Goal: Complete Application Form: Complete application form

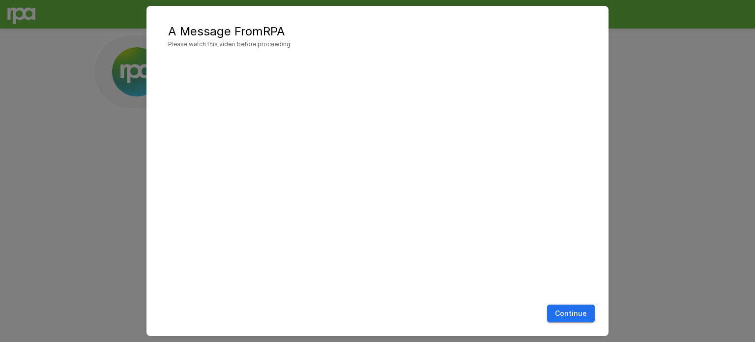
click at [551, 311] on button "Continue" at bounding box center [571, 313] width 48 height 18
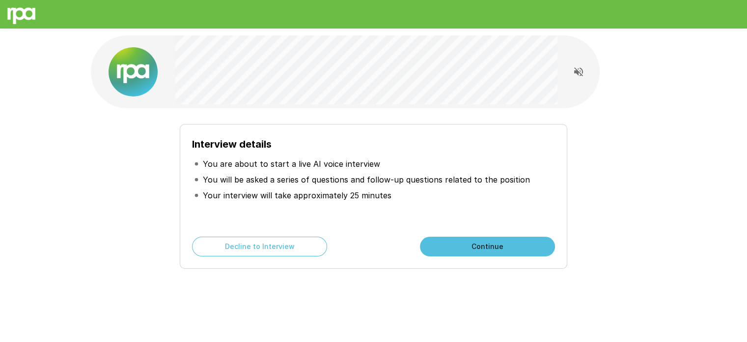
click at [521, 244] on button "Continue" at bounding box center [487, 246] width 135 height 20
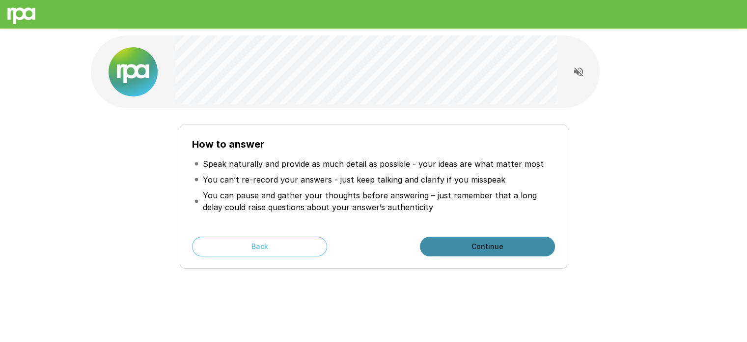
click at [506, 245] on button "Continue" at bounding box center [487, 246] width 135 height 20
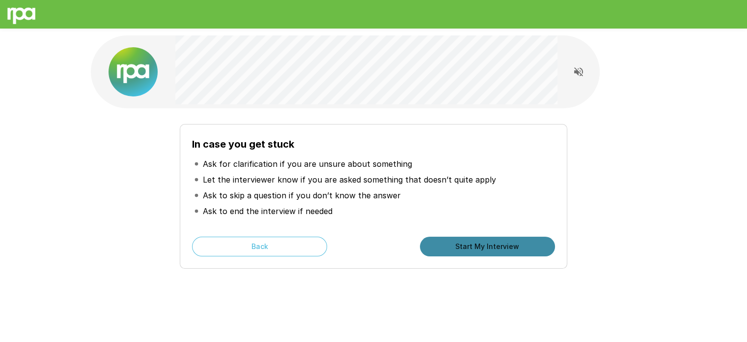
click at [476, 244] on button "Start My Interview" at bounding box center [487, 246] width 135 height 20
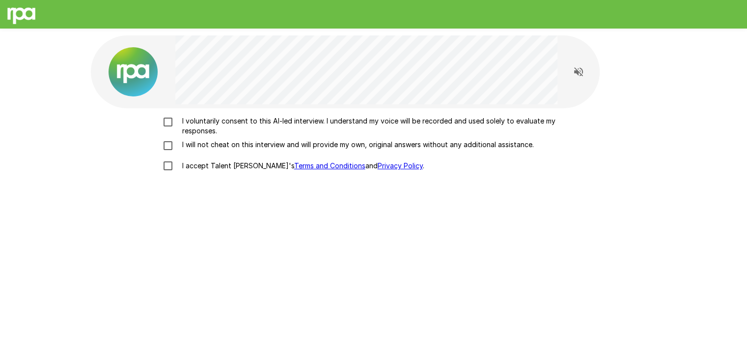
click at [166, 117] on div "I voluntarily consent to this AI-led interview. I understand my voice will be r…" at bounding box center [374, 237] width 566 height 258
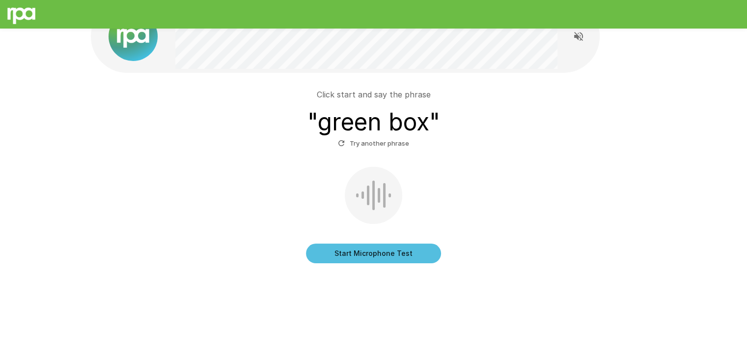
scroll to position [39, 0]
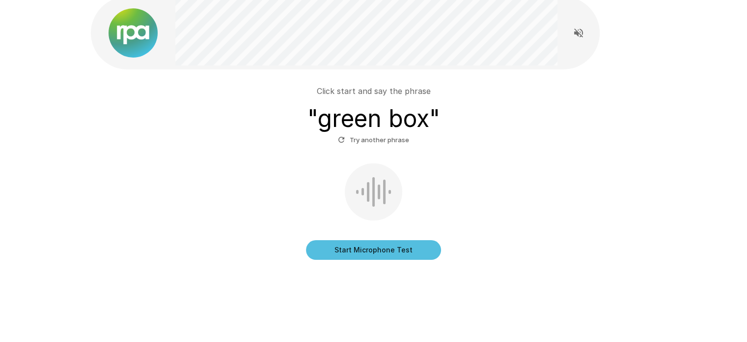
click at [421, 250] on button "Start Microphone Test" at bounding box center [373, 250] width 135 height 20
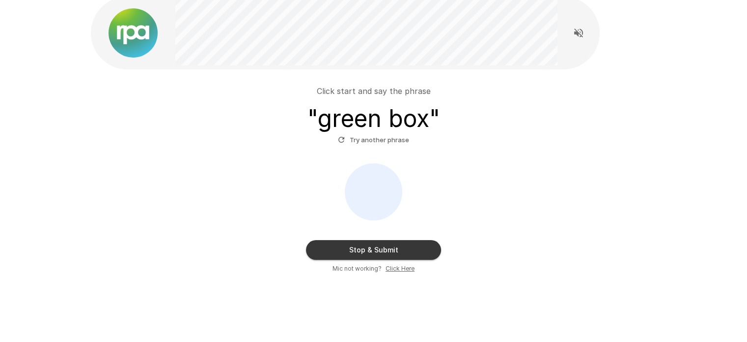
click at [383, 250] on button "Stop & Submit" at bounding box center [373, 250] width 135 height 20
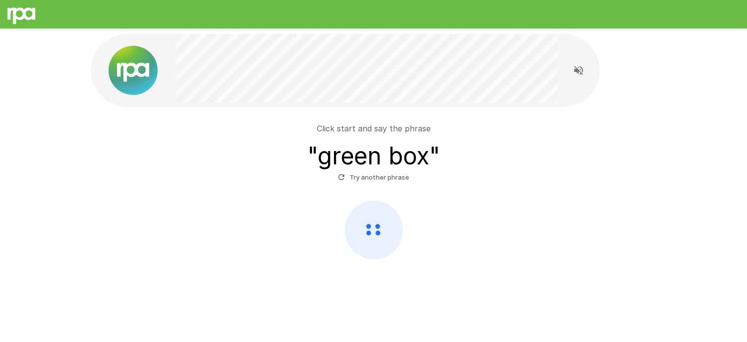
scroll to position [1, 0]
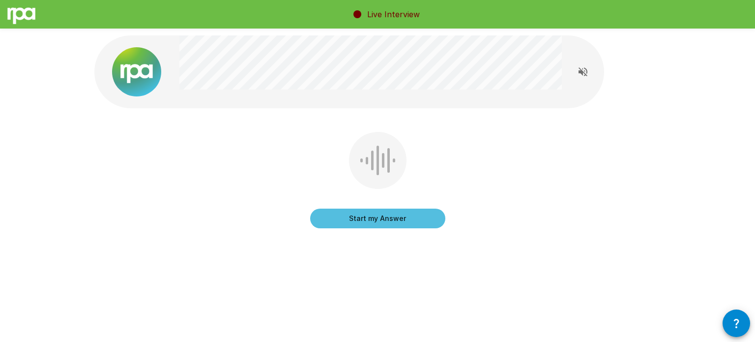
click at [402, 217] on button "Start my Answer" at bounding box center [377, 218] width 135 height 20
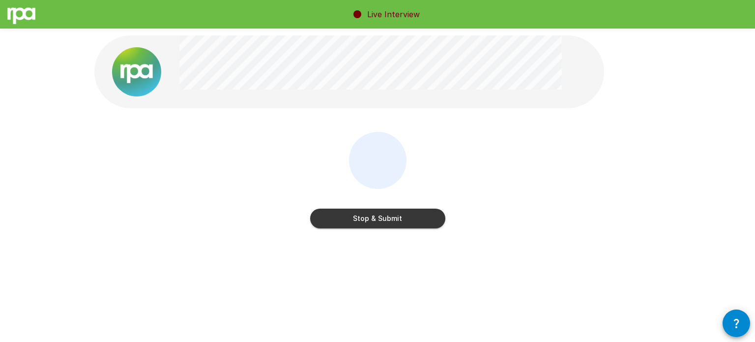
click at [421, 221] on button "Stop & Submit" at bounding box center [377, 218] width 135 height 20
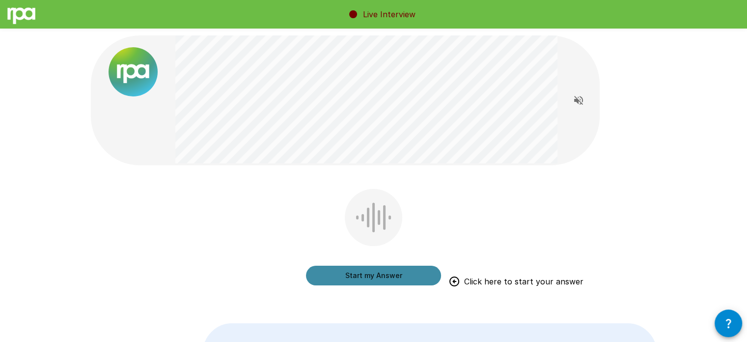
click at [436, 277] on button "Start my Answer" at bounding box center [373, 275] width 135 height 20
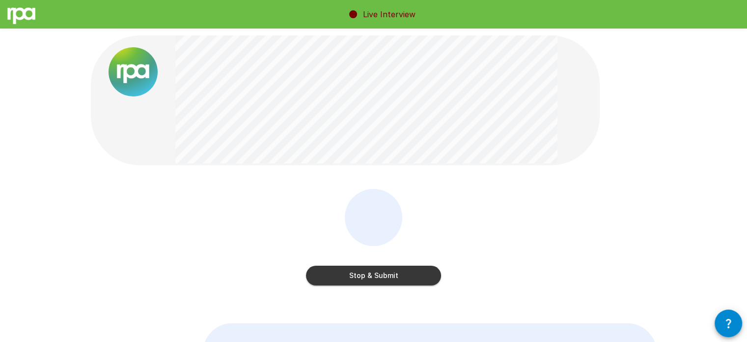
click at [419, 273] on button "Stop & Submit" at bounding box center [373, 275] width 135 height 20
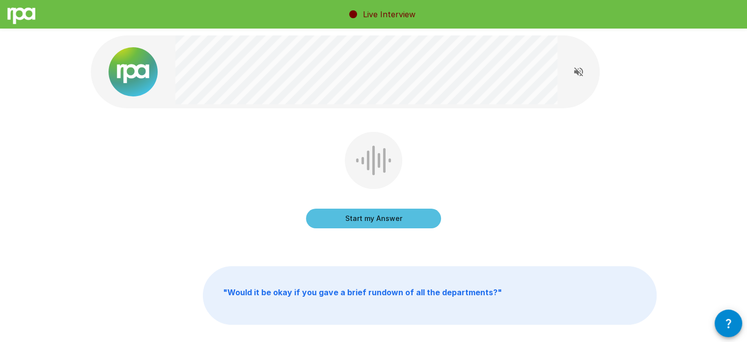
click at [420, 222] on button "Start my Answer" at bounding box center [373, 218] width 135 height 20
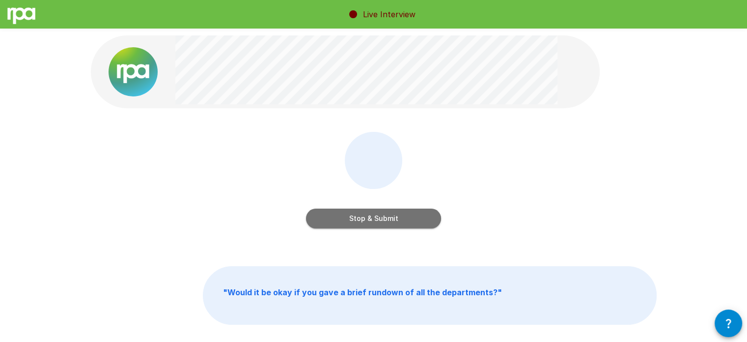
click at [384, 222] on button "Stop & Submit" at bounding box center [373, 218] width 135 height 20
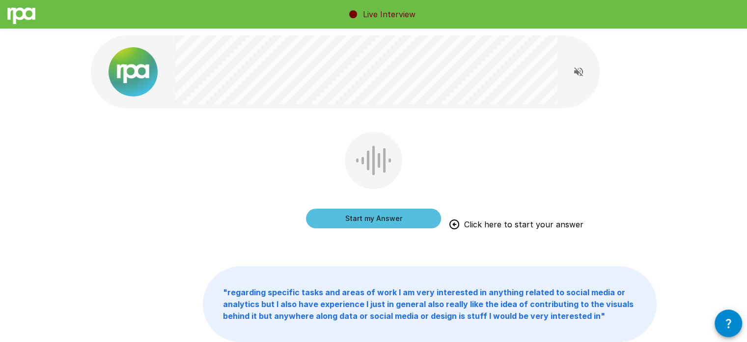
click at [401, 213] on button "Start my Answer" at bounding box center [373, 218] width 135 height 20
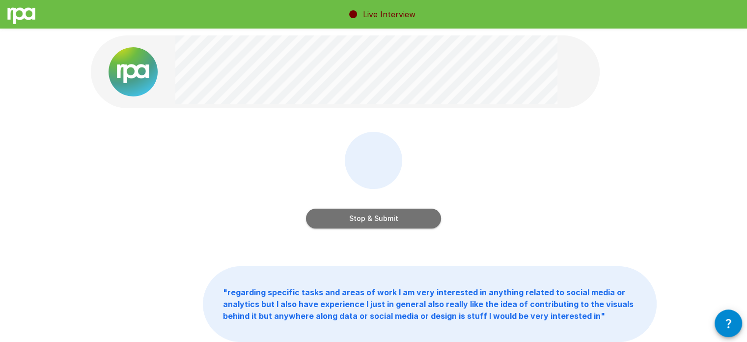
click at [392, 224] on button "Stop & Submit" at bounding box center [373, 218] width 135 height 20
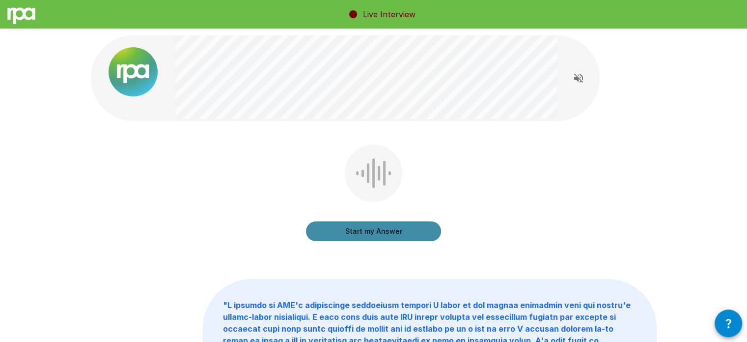
click at [434, 239] on button "Start my Answer" at bounding box center [373, 231] width 135 height 20
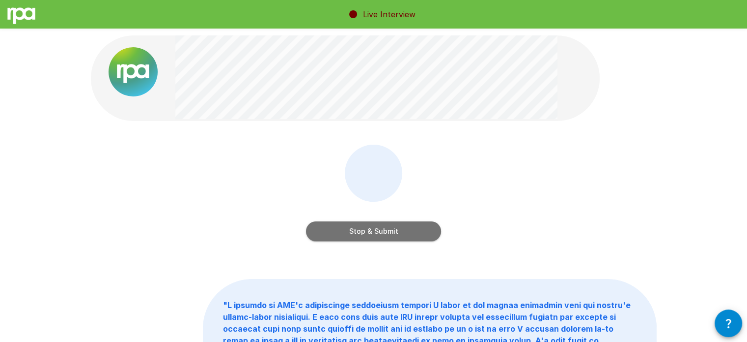
click at [433, 229] on button "Stop & Submit" at bounding box center [373, 231] width 135 height 20
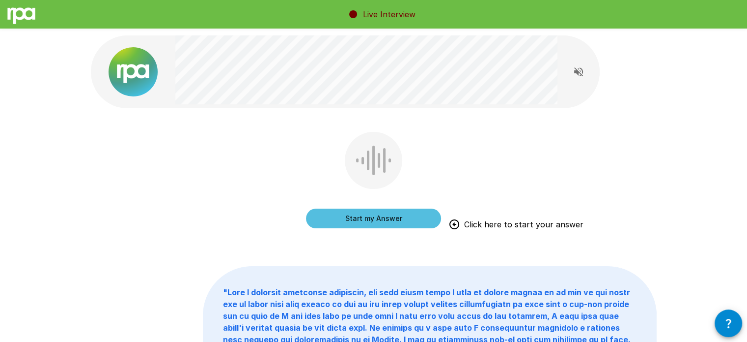
click at [354, 223] on button "Start my Answer" at bounding box center [373, 218] width 135 height 20
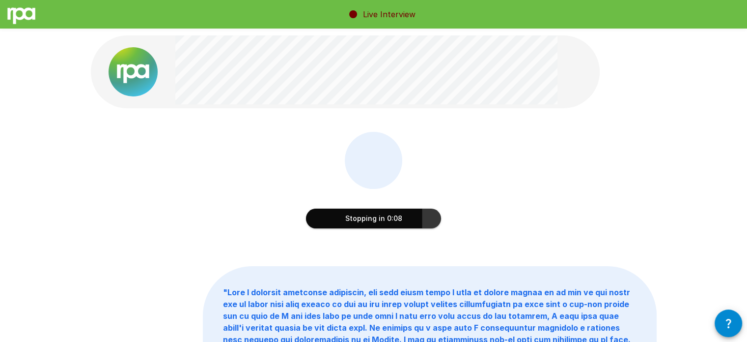
click at [354, 223] on button "Stopping in 0:08" at bounding box center [373, 218] width 135 height 20
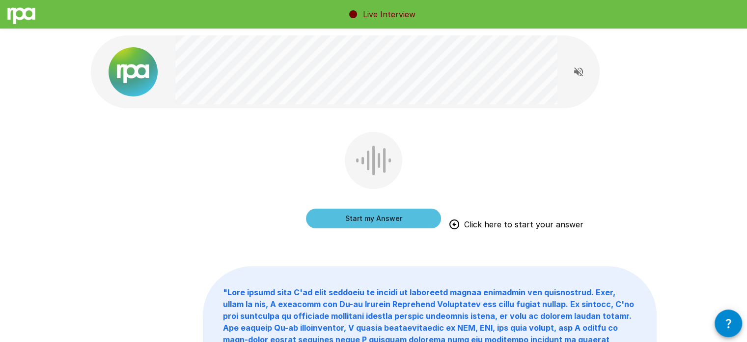
click at [429, 216] on button "Start my Answer" at bounding box center [373, 218] width 135 height 20
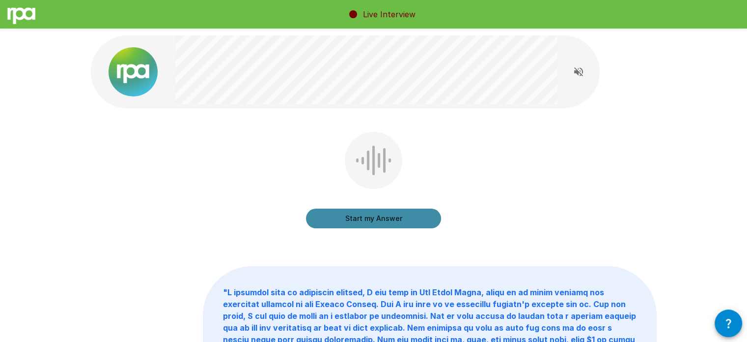
click at [425, 212] on button "Start my Answer" at bounding box center [373, 218] width 135 height 20
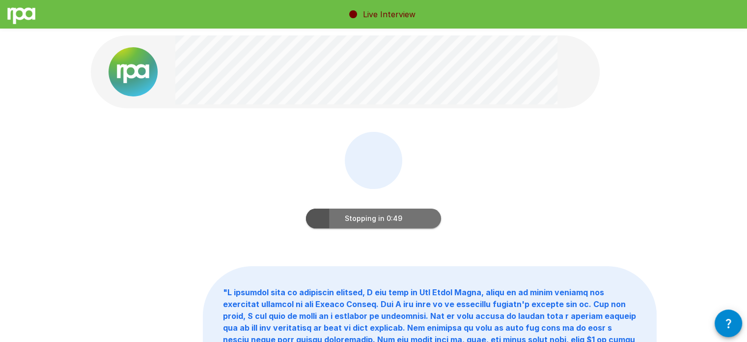
click at [417, 224] on button "Stopping in 0:49" at bounding box center [373, 218] width 135 height 20
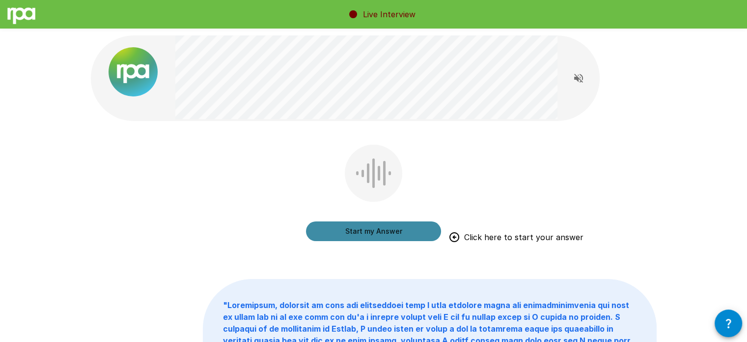
click at [376, 235] on button "Start my Answer" at bounding box center [373, 231] width 135 height 20
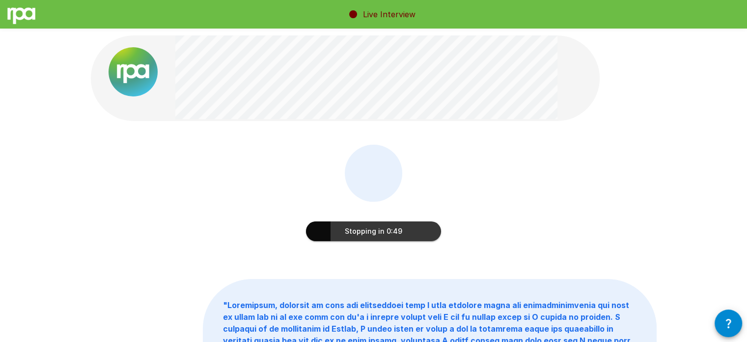
click at [404, 231] on button "Stopping in 0:49" at bounding box center [373, 231] width 135 height 20
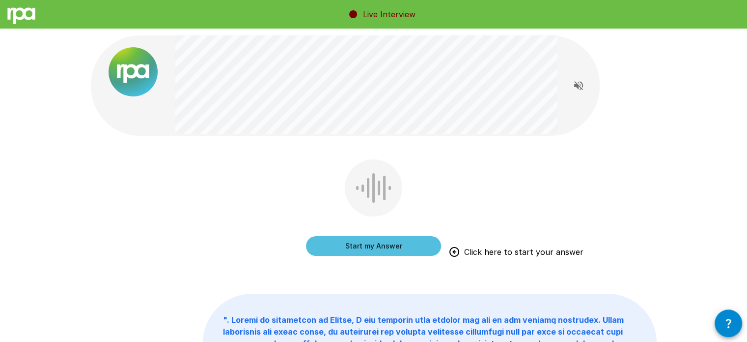
click at [419, 236] on button "Start my Answer" at bounding box center [373, 246] width 135 height 20
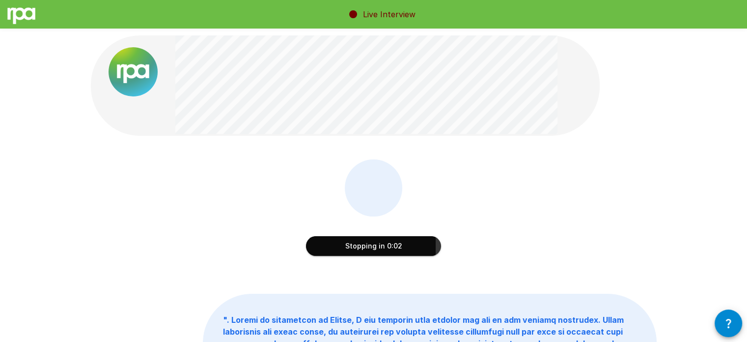
click at [362, 244] on button "Stopping in 0:02" at bounding box center [373, 246] width 135 height 20
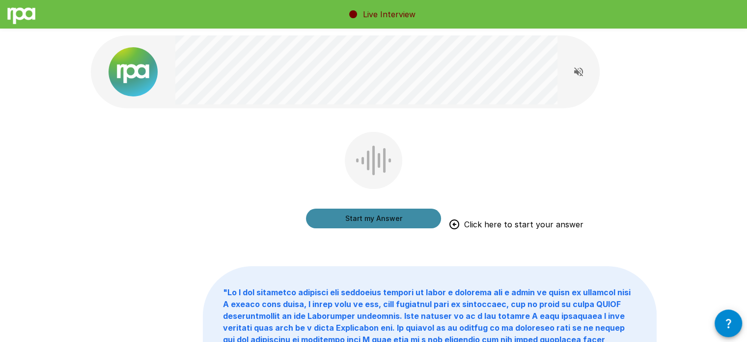
click at [413, 216] on button "Start my Answer" at bounding box center [373, 218] width 135 height 20
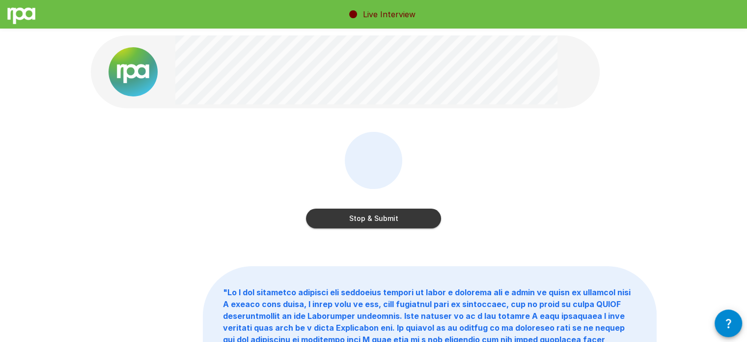
click at [402, 220] on button "Stop & Submit" at bounding box center [373, 218] width 135 height 20
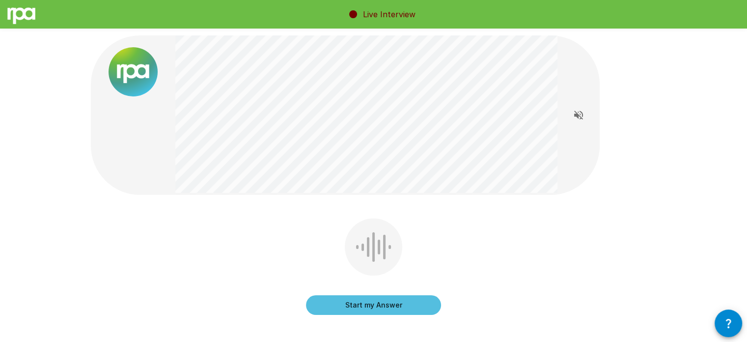
click at [385, 312] on button "Start my Answer" at bounding box center [373, 305] width 135 height 20
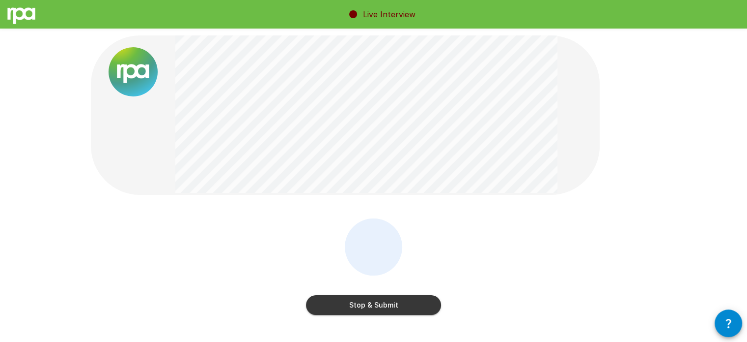
click at [388, 312] on button "Stop & Submit" at bounding box center [373, 305] width 135 height 20
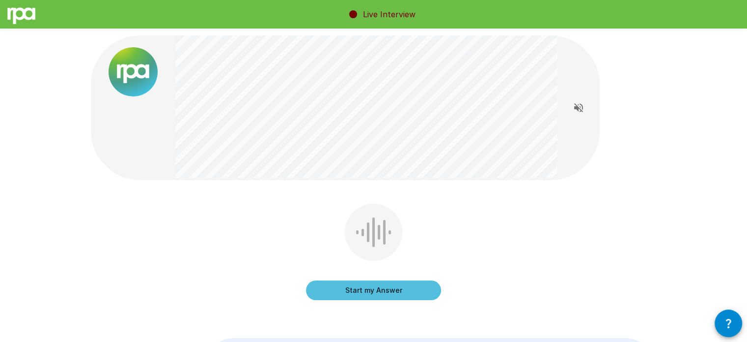
click at [395, 286] on button "Start my Answer" at bounding box center [373, 290] width 135 height 20
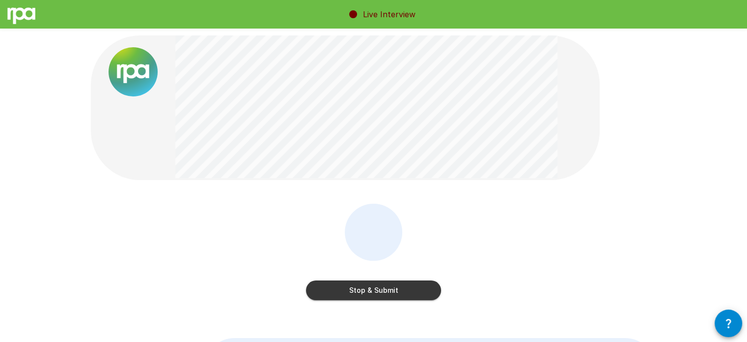
click at [413, 297] on button "Stop & Submit" at bounding box center [373, 290] width 135 height 20
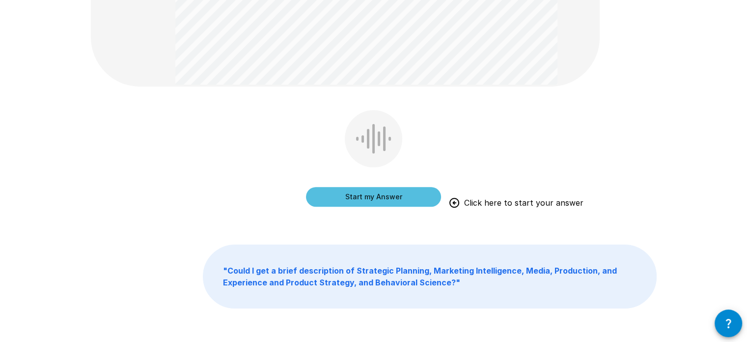
scroll to position [369, 0]
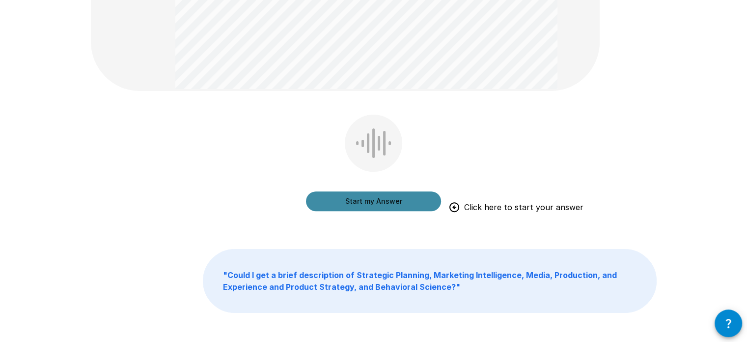
click at [374, 203] on button "Start my Answer" at bounding box center [373, 201] width 135 height 20
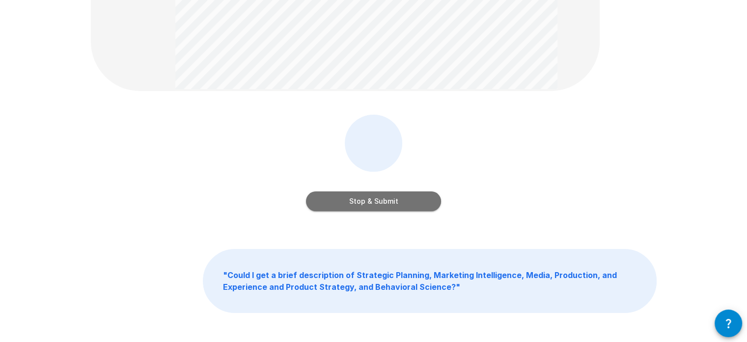
click at [403, 197] on button "Stop & Submit" at bounding box center [373, 201] width 135 height 20
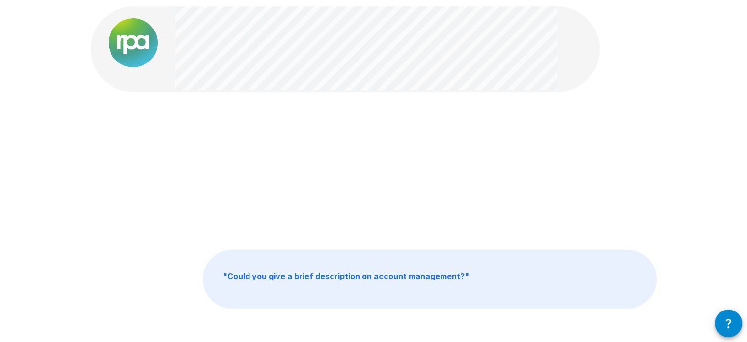
scroll to position [25, 0]
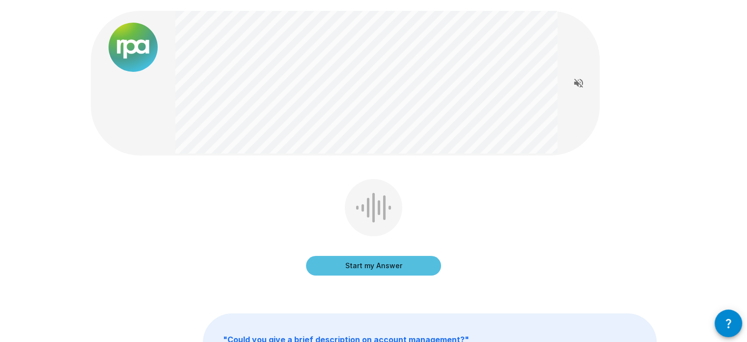
click at [423, 264] on button "Start my Answer" at bounding box center [373, 266] width 135 height 20
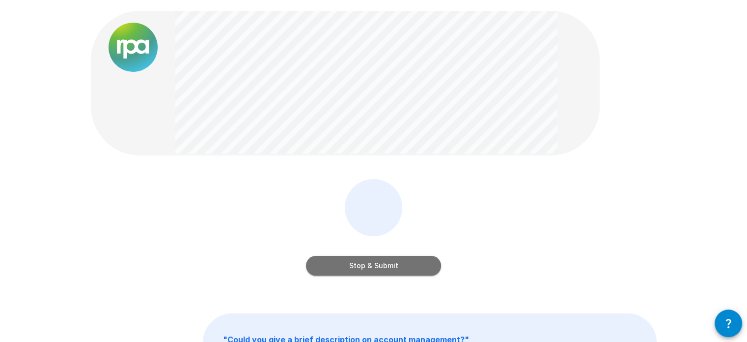
click at [437, 271] on button "Stop & Submit" at bounding box center [373, 266] width 135 height 20
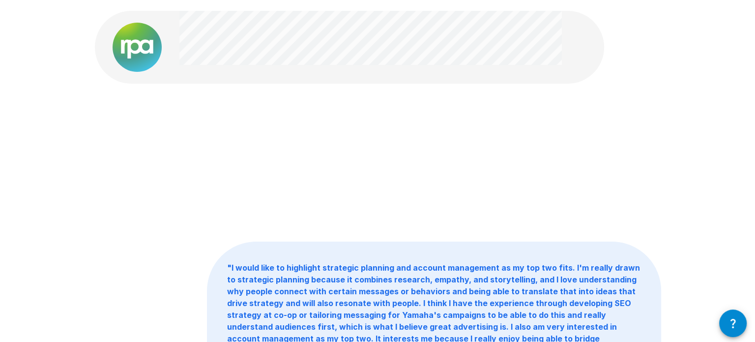
scroll to position [0, 0]
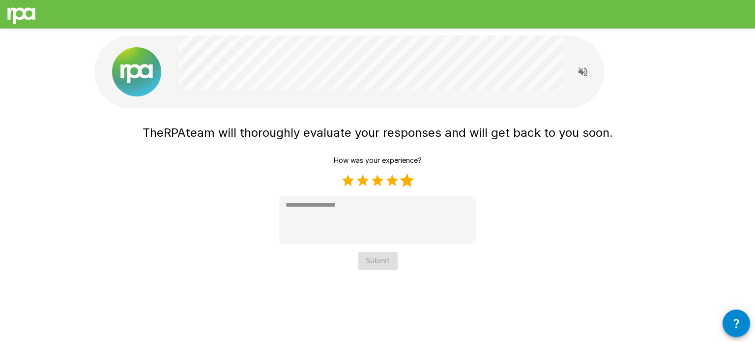
click at [403, 184] on label "5 Stars" at bounding box center [407, 180] width 15 height 15
type textarea "*"
click at [375, 258] on button "Submit" at bounding box center [378, 261] width 40 height 18
